Goal: Task Accomplishment & Management: Use online tool/utility

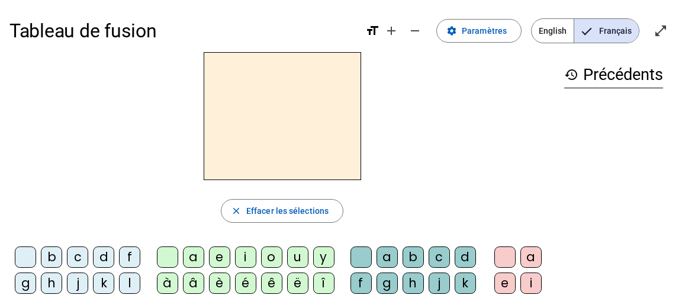
click at [557, 31] on span "English" at bounding box center [553, 31] width 42 height 24
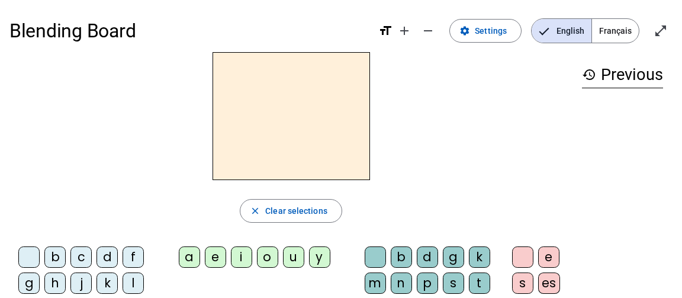
click at [485, 168] on div at bounding box center [290, 116] width 563 height 128
click at [478, 37] on span at bounding box center [485, 31] width 71 height 28
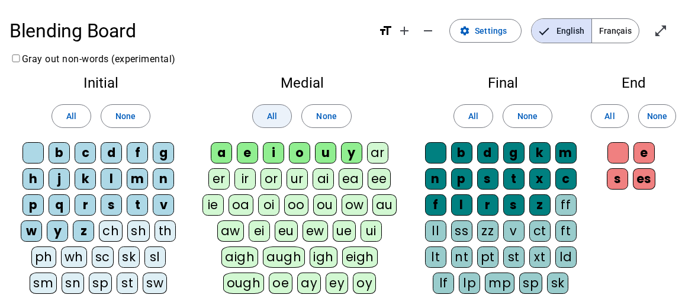
click at [265, 109] on span at bounding box center [272, 116] width 38 height 28
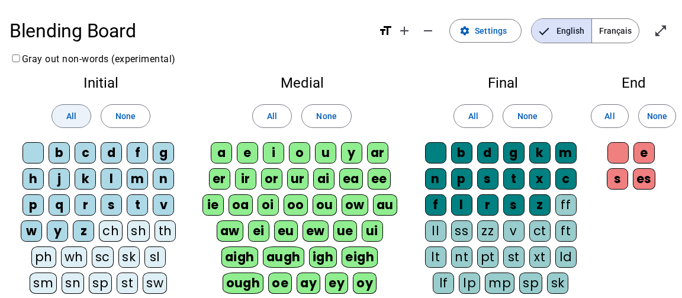
click at [70, 112] on span "All" at bounding box center [71, 116] width 10 height 14
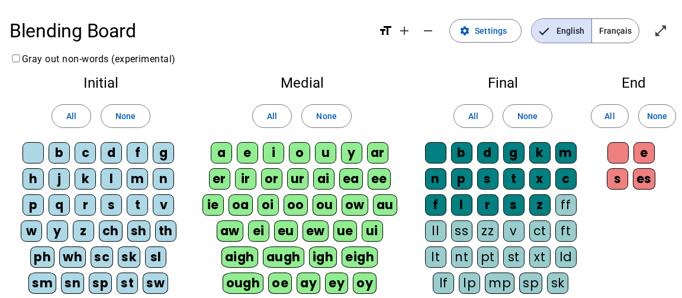
click at [496, 110] on div "All None" at bounding box center [503, 115] width 164 height 33
click at [461, 112] on span at bounding box center [473, 116] width 38 height 28
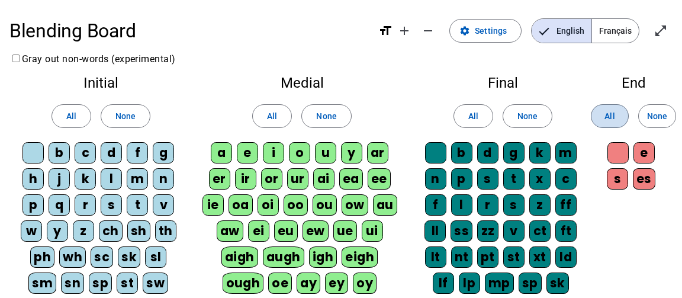
click at [622, 118] on span at bounding box center [609, 116] width 37 height 28
click at [498, 78] on h2 "Final" at bounding box center [503, 83] width 164 height 14
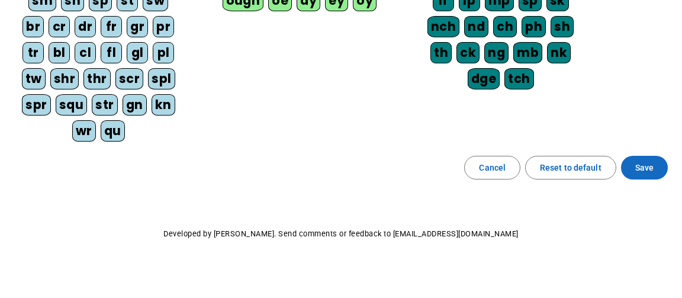
click at [654, 155] on span at bounding box center [644, 167] width 47 height 28
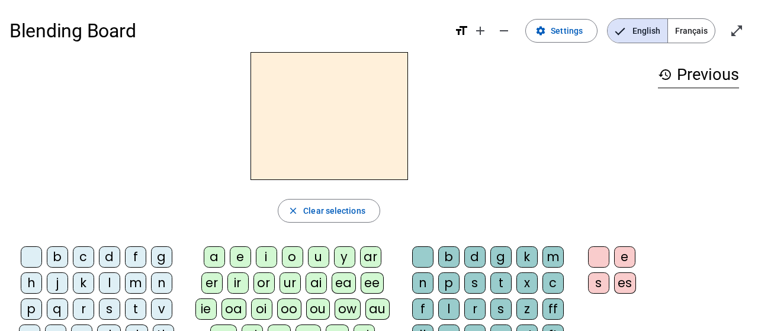
click at [525, 133] on div at bounding box center [328, 116] width 639 height 128
